Goal: Task Accomplishment & Management: Manage account settings

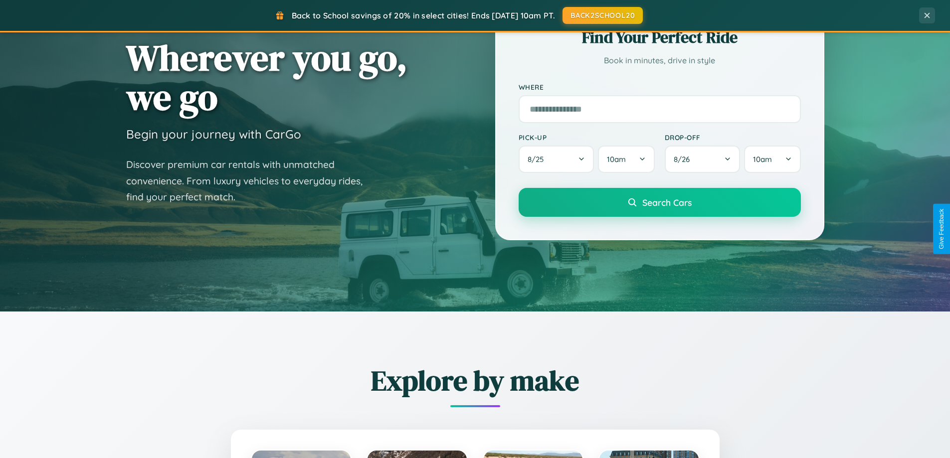
scroll to position [686, 0]
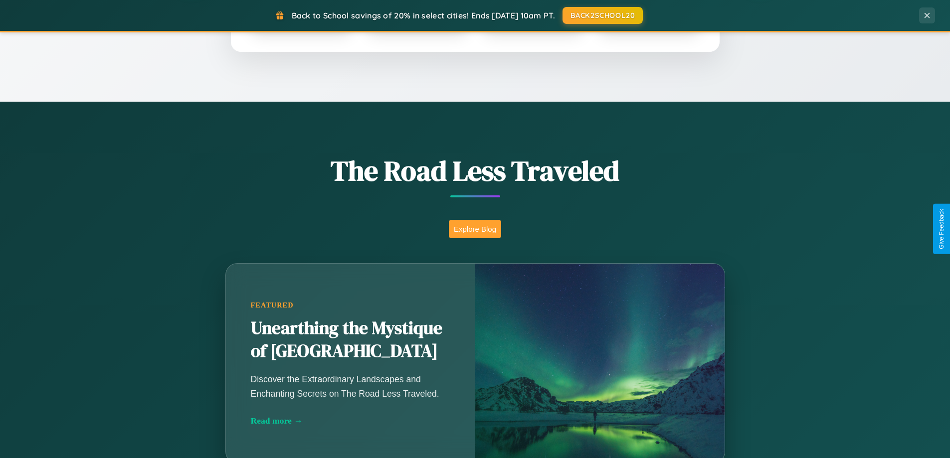
click at [475, 229] on button "Explore Blog" at bounding box center [475, 229] width 52 height 18
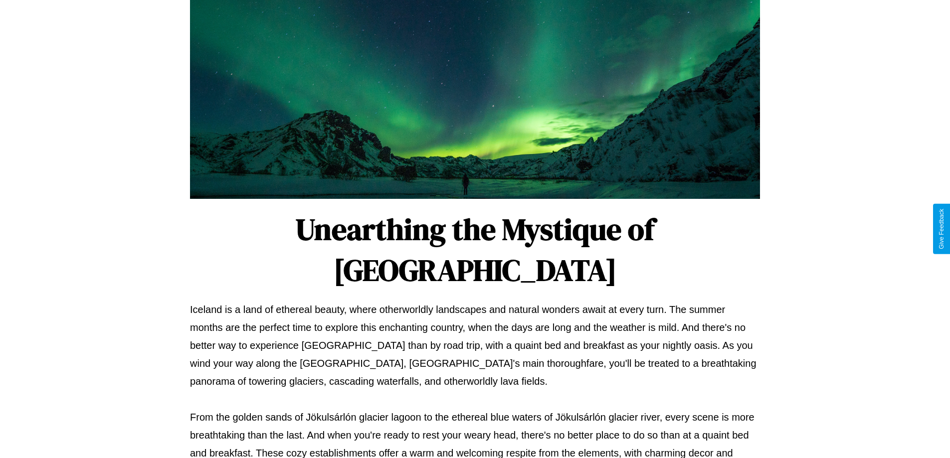
scroll to position [323, 0]
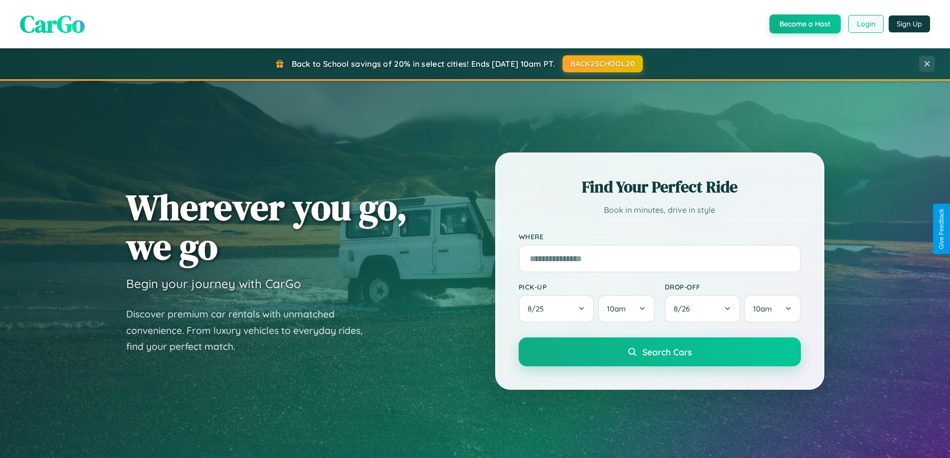
click at [865, 24] on button "Login" at bounding box center [865, 24] width 35 height 18
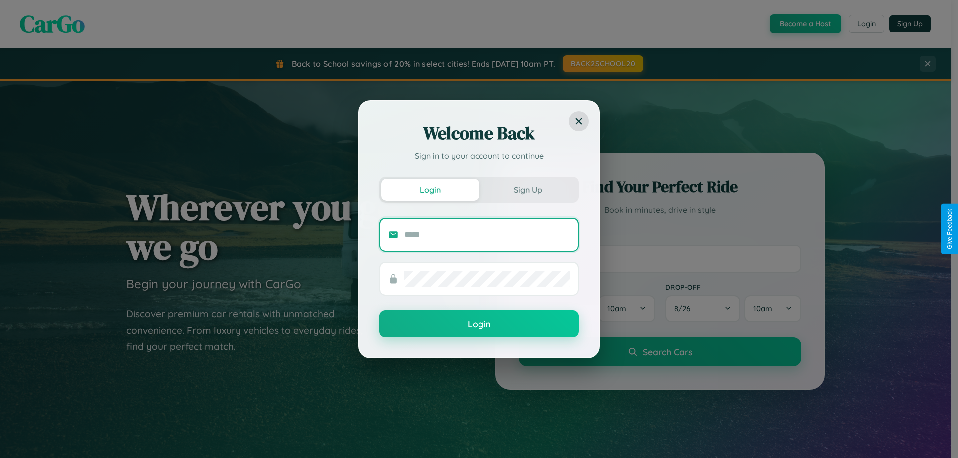
click at [487, 234] on input "text" at bounding box center [487, 235] width 166 height 16
type input "**********"
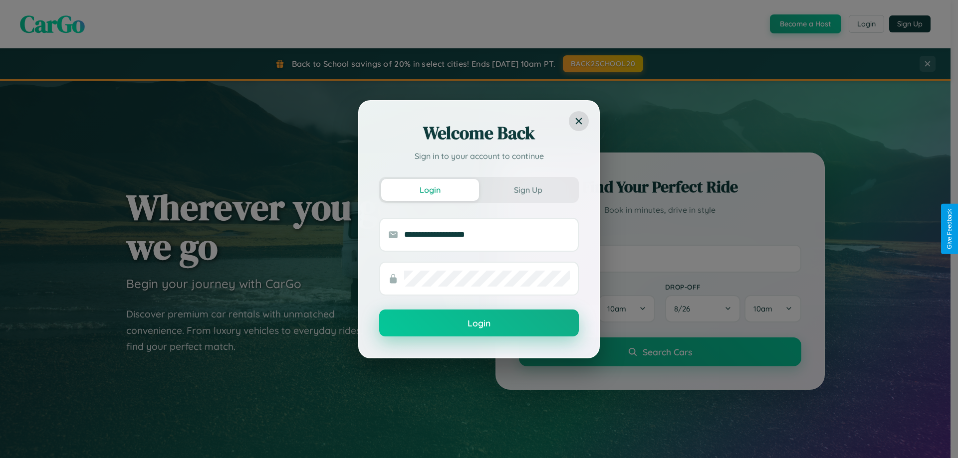
click at [479, 324] on button "Login" at bounding box center [479, 323] width 200 height 27
